Goal: Find specific page/section: Find specific page/section

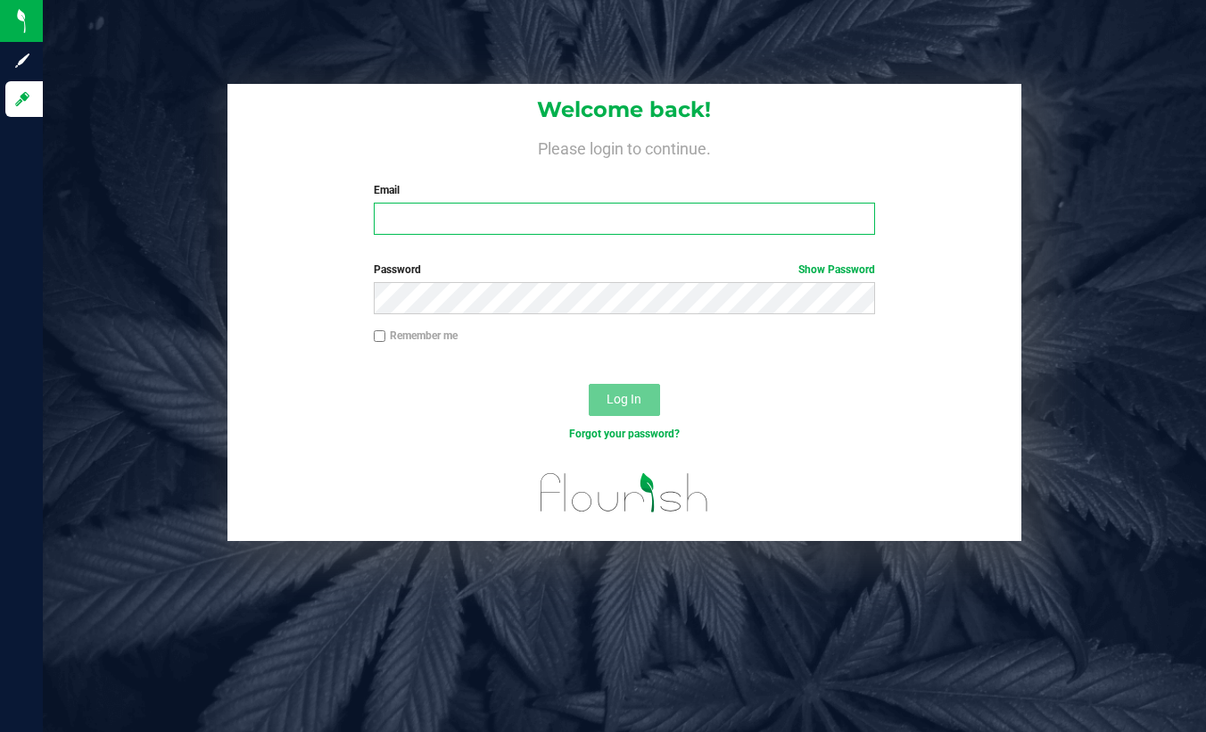
click at [418, 211] on input "Email" at bounding box center [625, 219] width 502 height 32
type input "[EMAIL_ADDRESS][DOMAIN_NAME]"
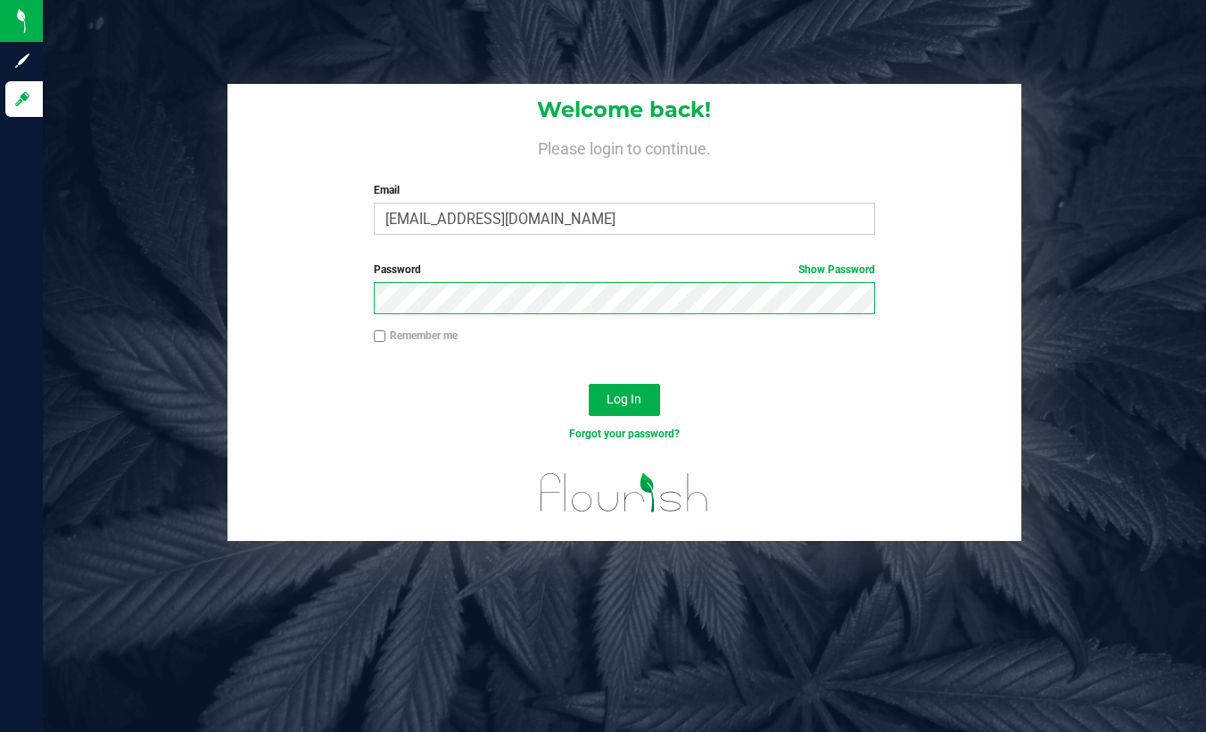
click at [589, 384] on button "Log In" at bounding box center [624, 400] width 71 height 32
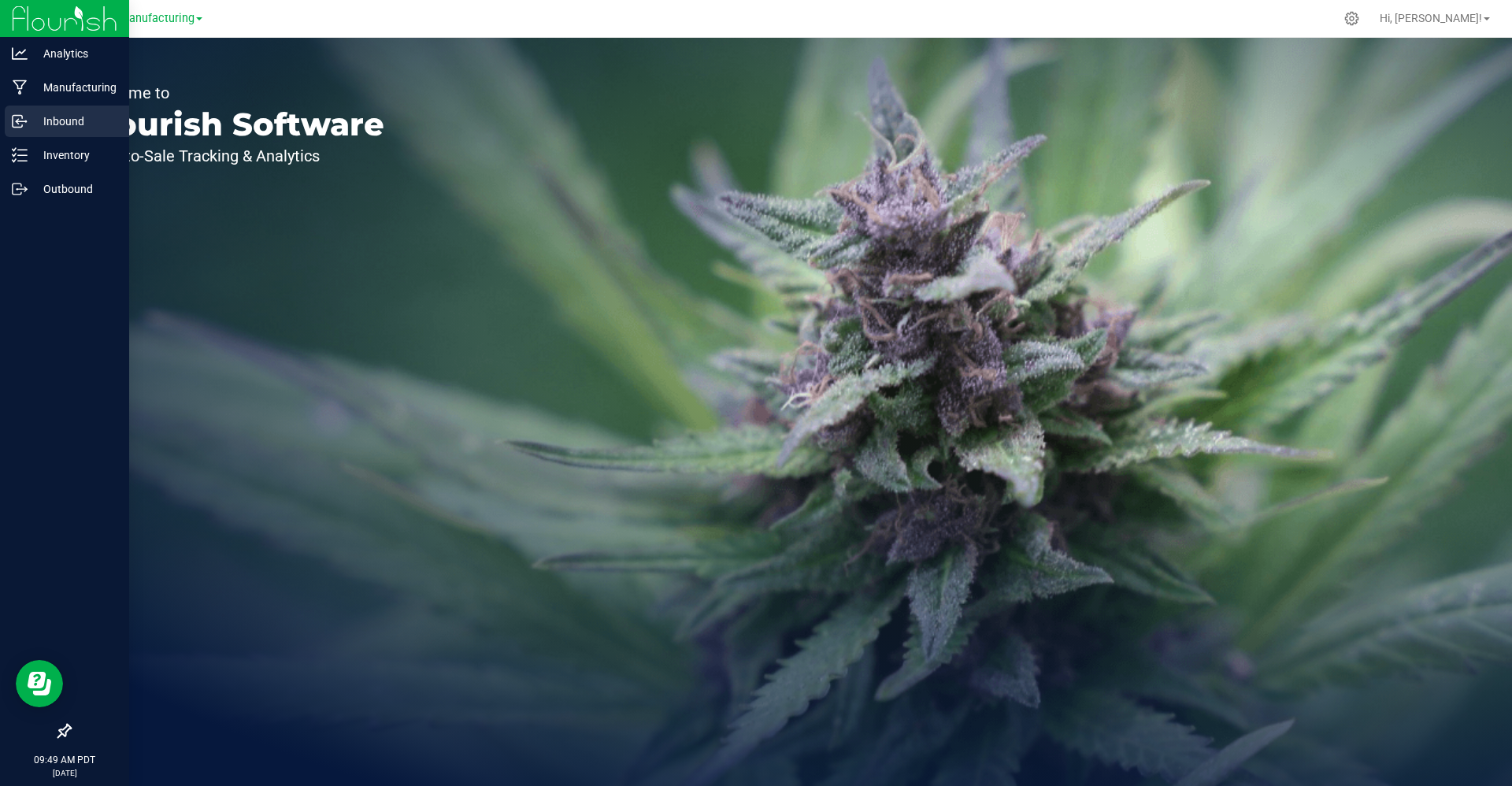
click at [48, 113] on p "Inbound" at bounding box center [74, 121] width 94 height 19
